Goal: Task Accomplishment & Management: Manage account settings

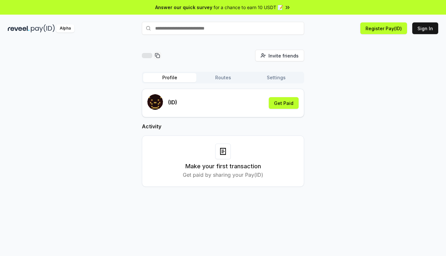
click at [68, 84] on div "Invite friends Invite Profile Routes Settings (ID) Get Paid Activity Make your …" at bounding box center [223, 124] width 431 height 148
click at [280, 55] on span "Invite friends" at bounding box center [284, 55] width 30 height 7
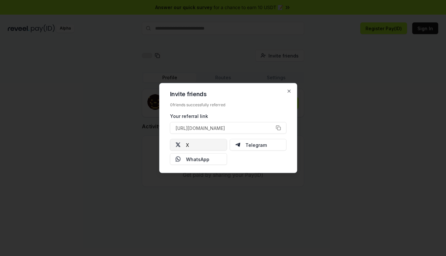
click at [212, 147] on button "X" at bounding box center [198, 145] width 57 height 12
click at [291, 89] on icon "button" at bounding box center [289, 91] width 5 height 5
